Goal: Navigation & Orientation: Find specific page/section

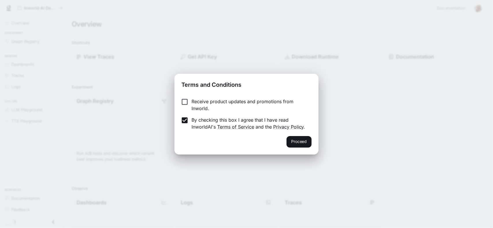
click at [300, 145] on button "Proceed" at bounding box center [298, 142] width 25 height 12
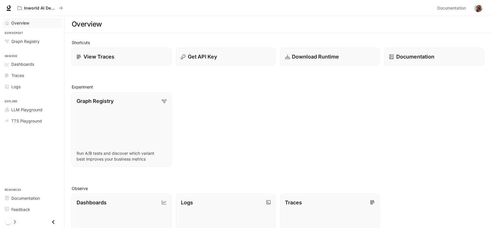
click at [21, 21] on span "Overview" at bounding box center [20, 23] width 18 height 6
click at [24, 78] on span "Traces" at bounding box center [17, 75] width 13 height 6
click at [29, 39] on span "Graph Registry" at bounding box center [25, 41] width 28 height 6
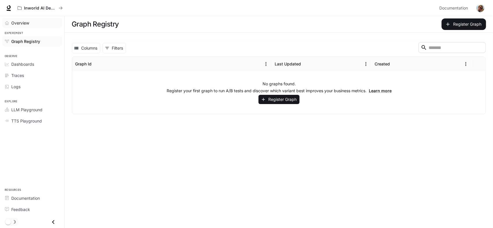
click at [20, 22] on span "Overview" at bounding box center [20, 23] width 18 height 6
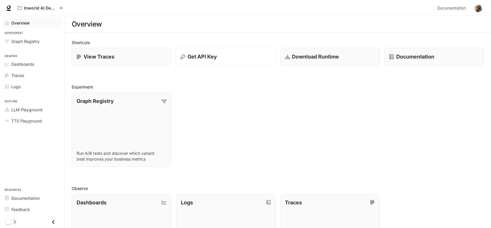
click at [259, 60] on div "Get API Key" at bounding box center [225, 57] width 91 height 8
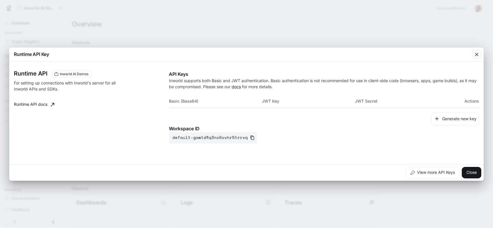
click at [478, 55] on icon "button" at bounding box center [477, 55] width 6 height 6
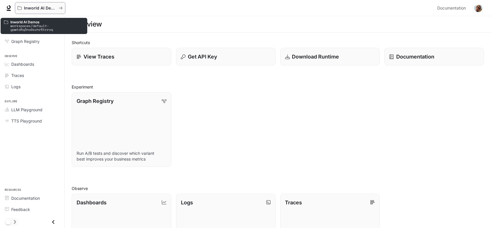
click at [62, 8] on button "Inworld AI Demos" at bounding box center [40, 8] width 50 height 12
click at [38, 8] on p "Inworld AI Demos" at bounding box center [40, 8] width 32 height 5
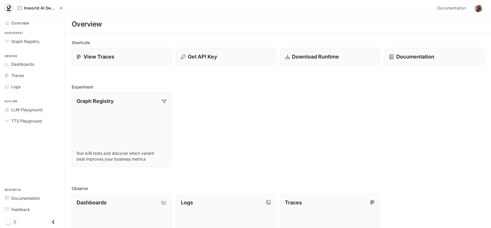
click at [6, 9] on icon at bounding box center [9, 8] width 6 height 6
click at [459, 7] on span "Documentation" at bounding box center [451, 8] width 29 height 7
